Goal: Information Seeking & Learning: Check status

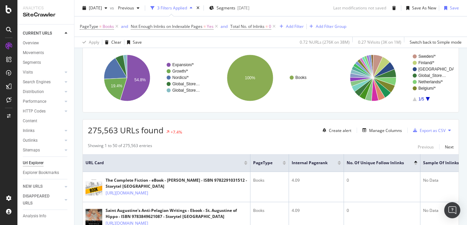
scroll to position [103, 0]
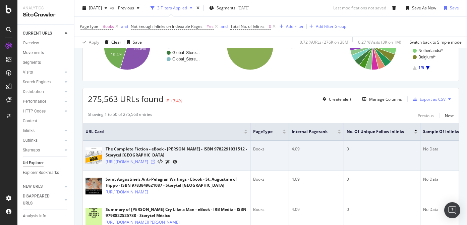
click at [155, 164] on icon at bounding box center [153, 162] width 4 height 4
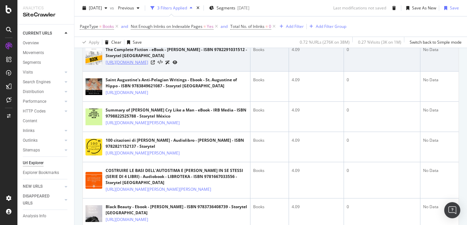
scroll to position [219, 0]
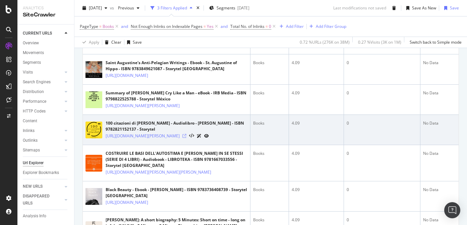
click at [187, 138] on icon at bounding box center [185, 136] width 4 height 4
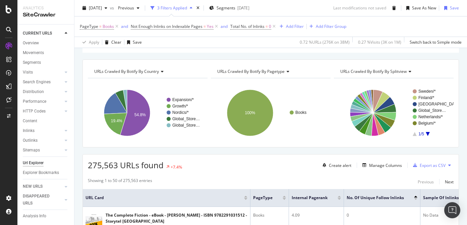
scroll to position [0, 0]
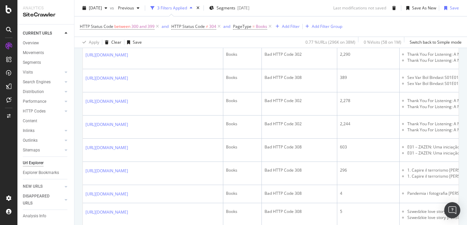
scroll to position [613, 0]
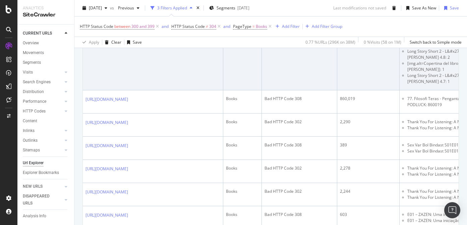
click at [135, 42] on icon at bounding box center [133, 40] width 4 height 4
